Goal: Task Accomplishment & Management: Complete application form

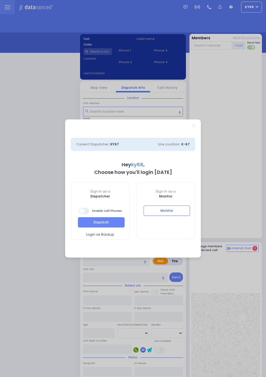
select select "12"
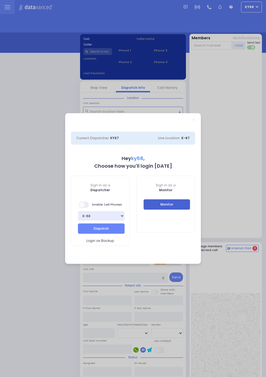
click at [181, 207] on button "Monitor" at bounding box center [166, 205] width 47 height 10
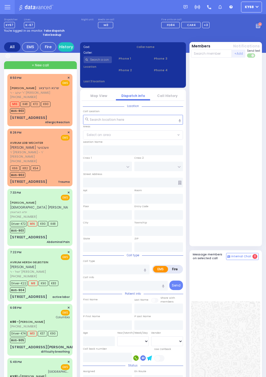
click at [10, 114] on span "BUS-903" at bounding box center [17, 110] width 15 height 5
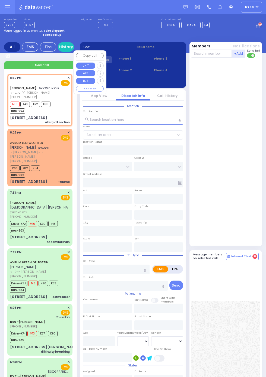
select select
type input "Allergic Reaction"
radio input "true"
type input "SHRAGA"
type input "HERTZOG"
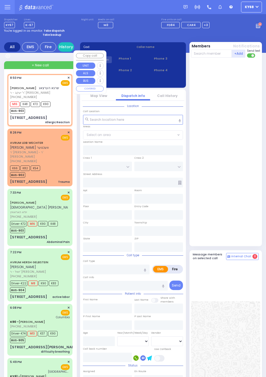
select select
type input "20:50"
type input "20:51"
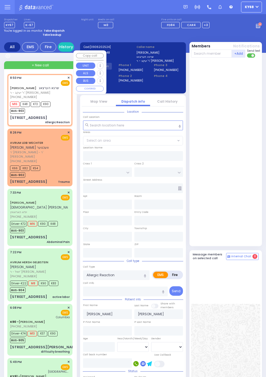
type input "FRANKFURT RD"
type input "TOLTCHAV WAY"
type input "8 TOLTCHAV WAY"
type input "303"
type input "Monroe"
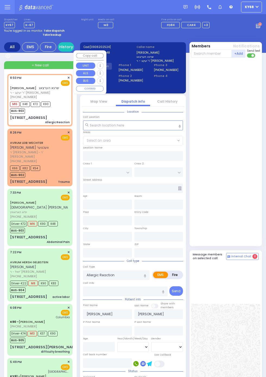
type input "New York"
type input "10950"
select select "BEIRECH MOSHE"
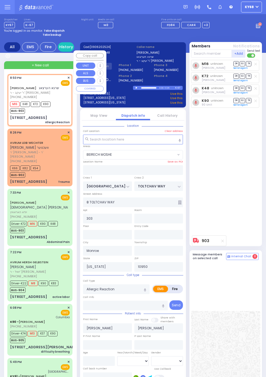
click at [222, 157] on div "M16 unknown Lazer Schwimmer DR SO TR Send again" at bounding box center [226, 146] width 71 height 173
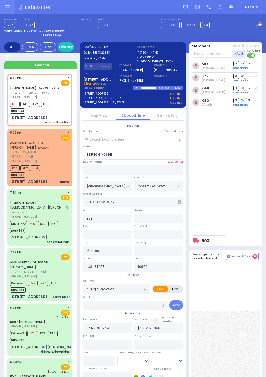
scroll to position [1, 0]
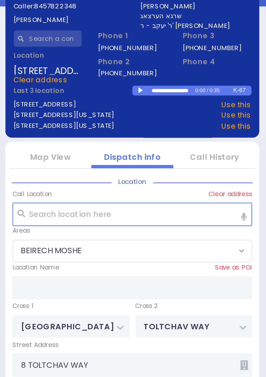
click at [139, 88] on div at bounding box center [137, 87] width 3 height 2
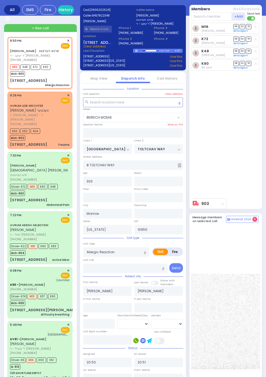
scroll to position [0, 0]
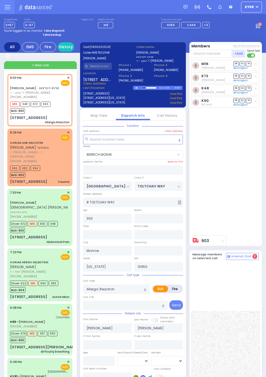
click at [171, 116] on link "Call History" at bounding box center [167, 115] width 20 height 5
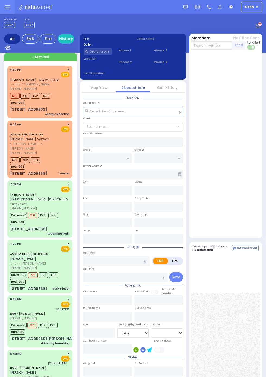
select select "Year"
